Goal: Task Accomplishment & Management: Manage account settings

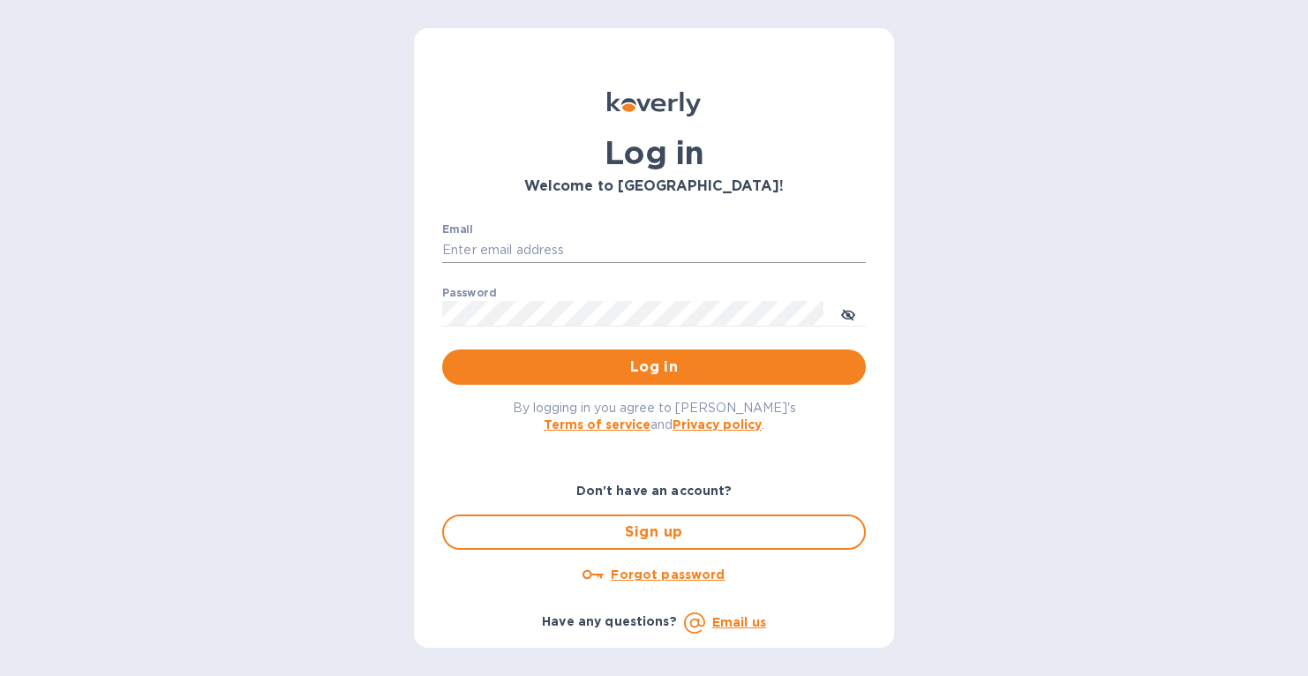
click at [548, 250] on input "Email" at bounding box center [654, 250] width 424 height 26
type input "[PERSON_NAME][EMAIL_ADDRESS][DOMAIN_NAME]"
click at [945, 79] on div "Log in Welcome to [GEOGRAPHIC_DATA]! Email [PERSON_NAME][EMAIL_ADDRESS][DOMAIN_…" at bounding box center [654, 338] width 1308 height 676
